Goal: Information Seeking & Learning: Learn about a topic

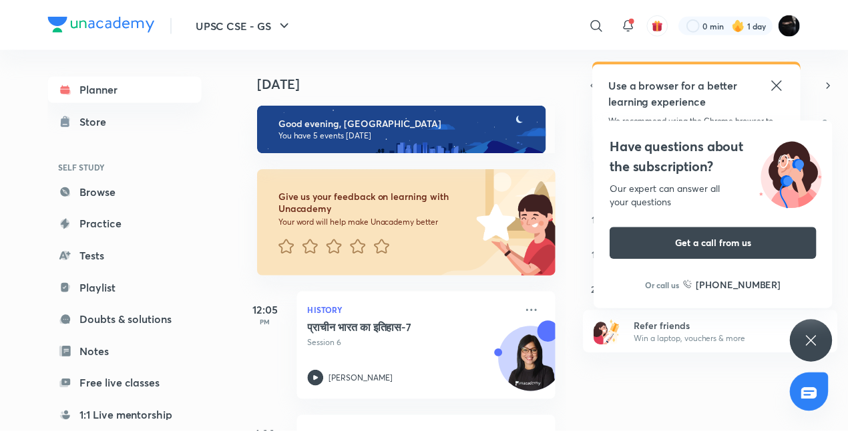
scroll to position [0, 13]
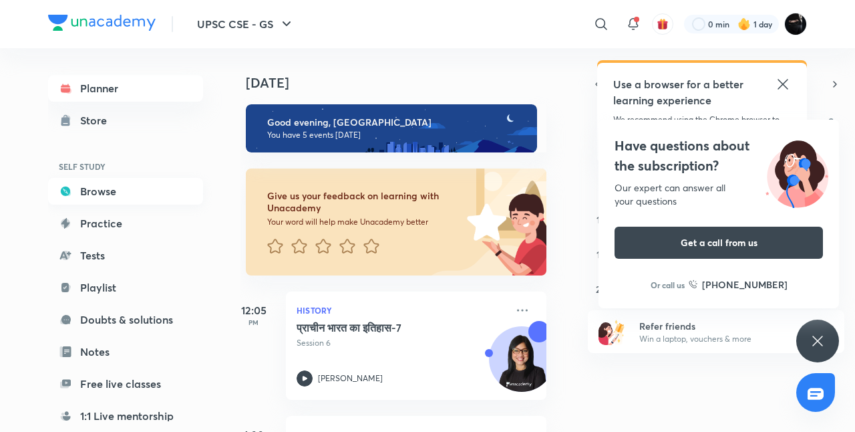
click at [156, 198] on link "Browse" at bounding box center [125, 191] width 155 height 27
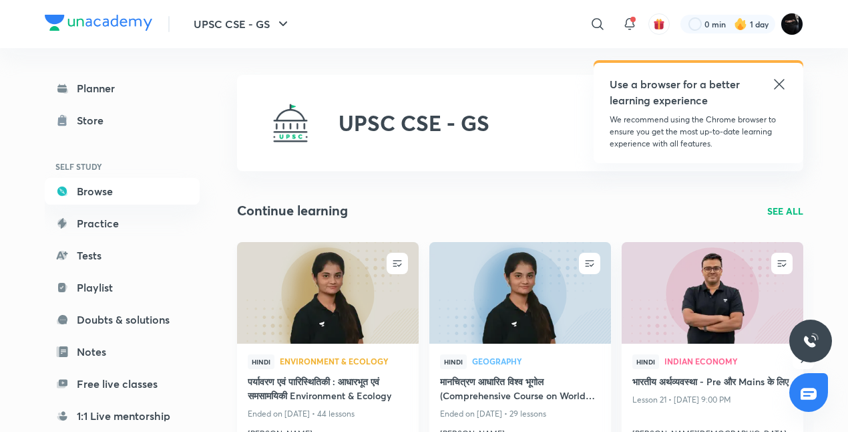
click at [314, 310] on img at bounding box center [327, 293] width 185 height 104
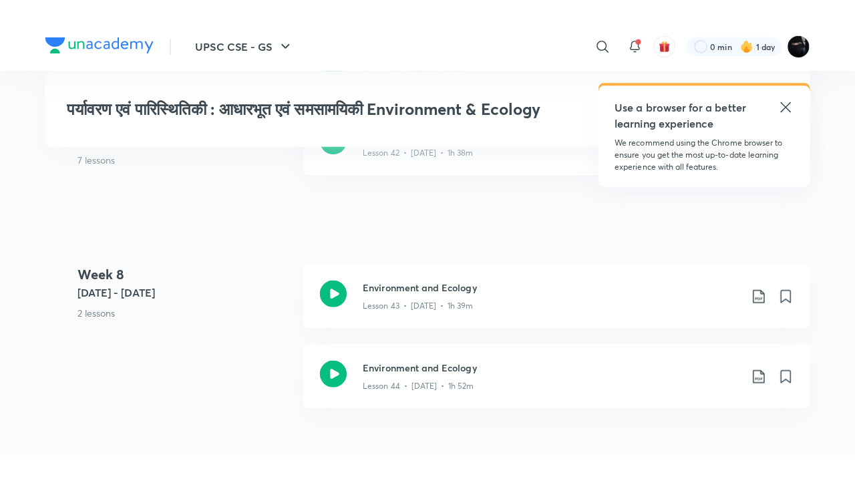
scroll to position [4570, 0]
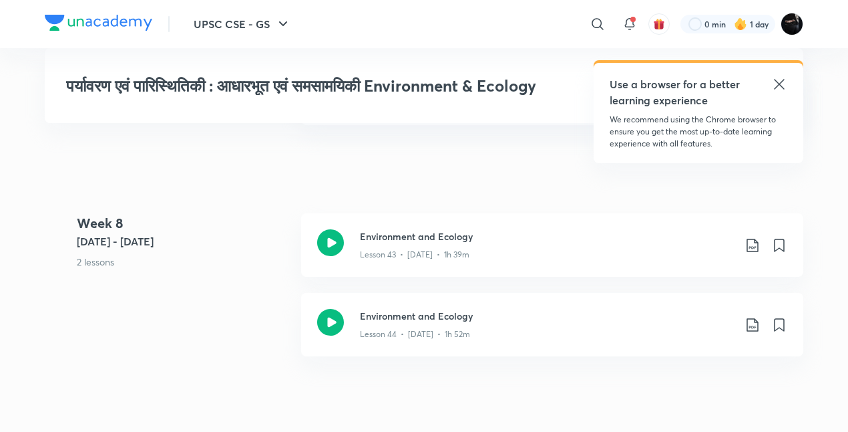
click at [780, 82] on icon at bounding box center [780, 84] width 16 height 16
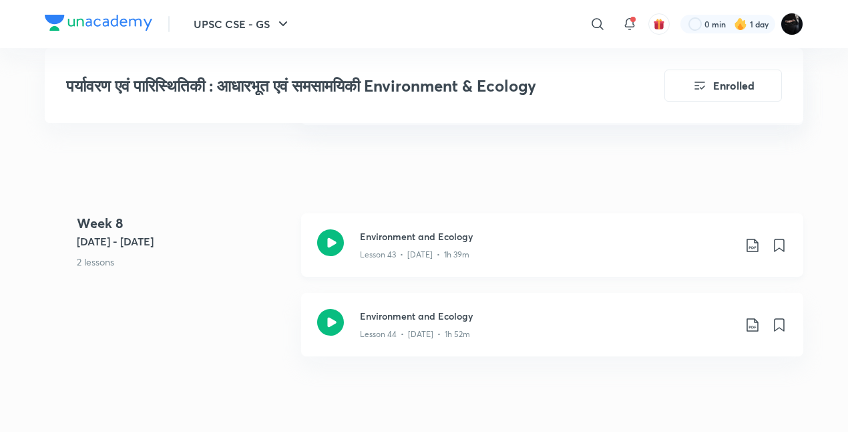
click at [584, 243] on h3 "Environment and Ecology" at bounding box center [547, 236] width 374 height 14
